Goal: Task Accomplishment & Management: Manage account settings

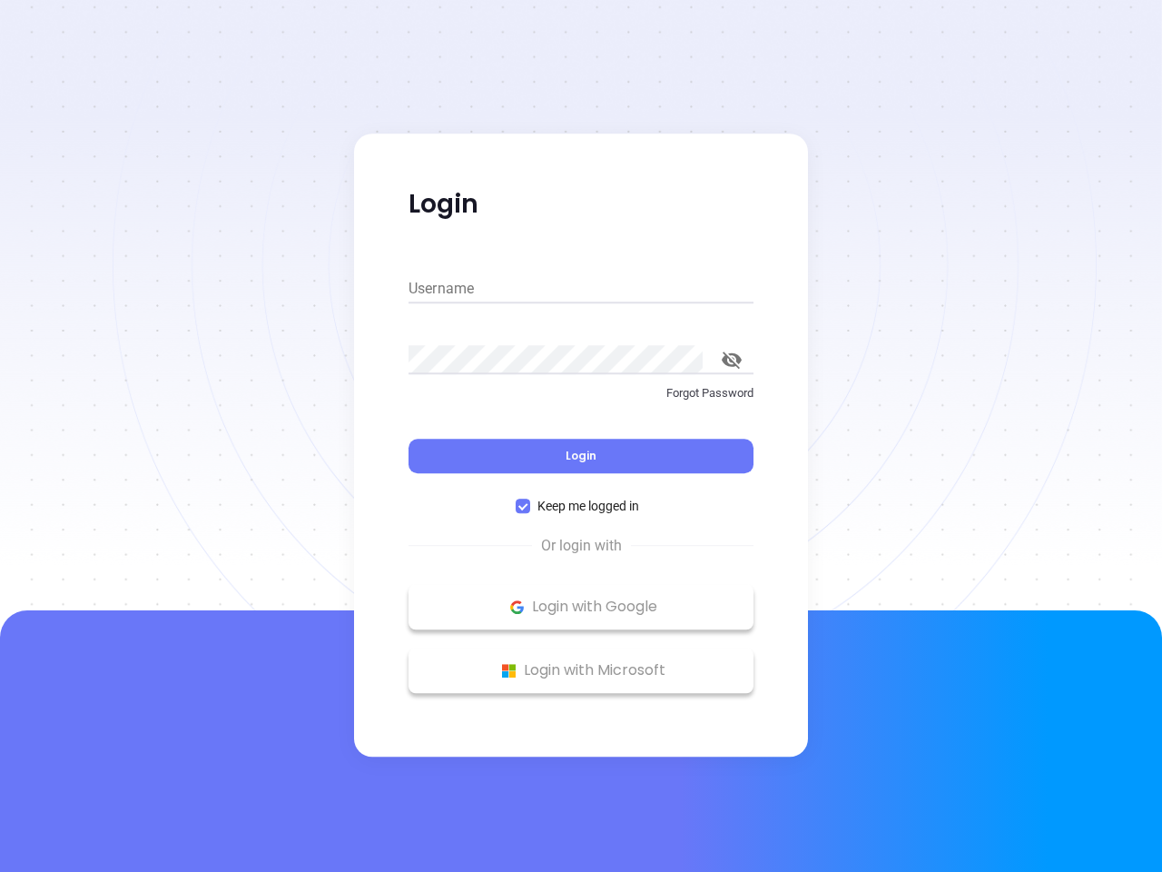
click at [581, 436] on div "Login" at bounding box center [581, 445] width 345 height 56
click at [581, 289] on input "Username" at bounding box center [581, 288] width 345 height 29
click at [732, 360] on icon "toggle password visibility" at bounding box center [732, 359] width 20 height 17
click at [581, 456] on span "Login" at bounding box center [581, 455] width 31 height 15
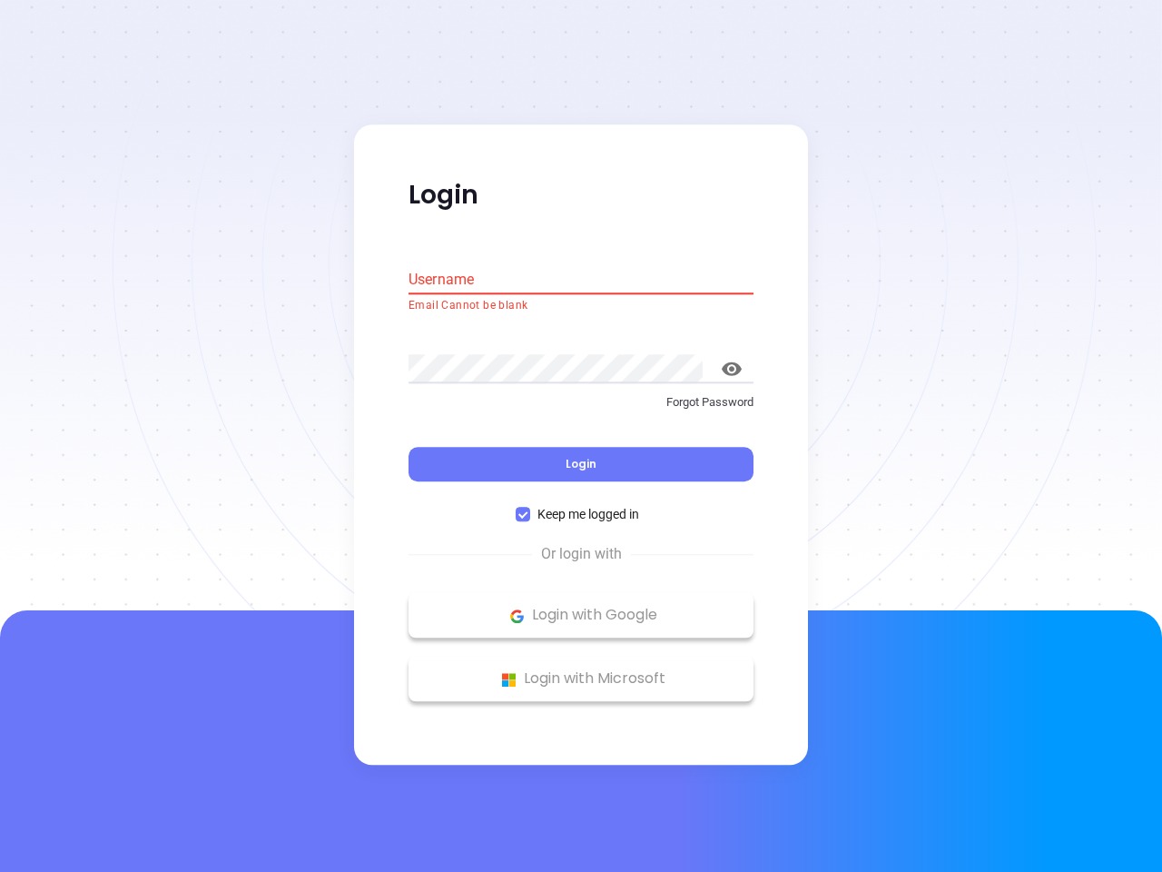
click at [581, 506] on span "Keep me logged in" at bounding box center [588, 515] width 116 height 20
click at [530, 508] on input "Keep me logged in" at bounding box center [523, 515] width 15 height 15
checkbox input "false"
click at [581, 607] on p "Login with Google" at bounding box center [581, 615] width 327 height 27
click at [581, 670] on p "Login with Microsoft" at bounding box center [581, 679] width 327 height 27
